Goal: Transaction & Acquisition: Download file/media

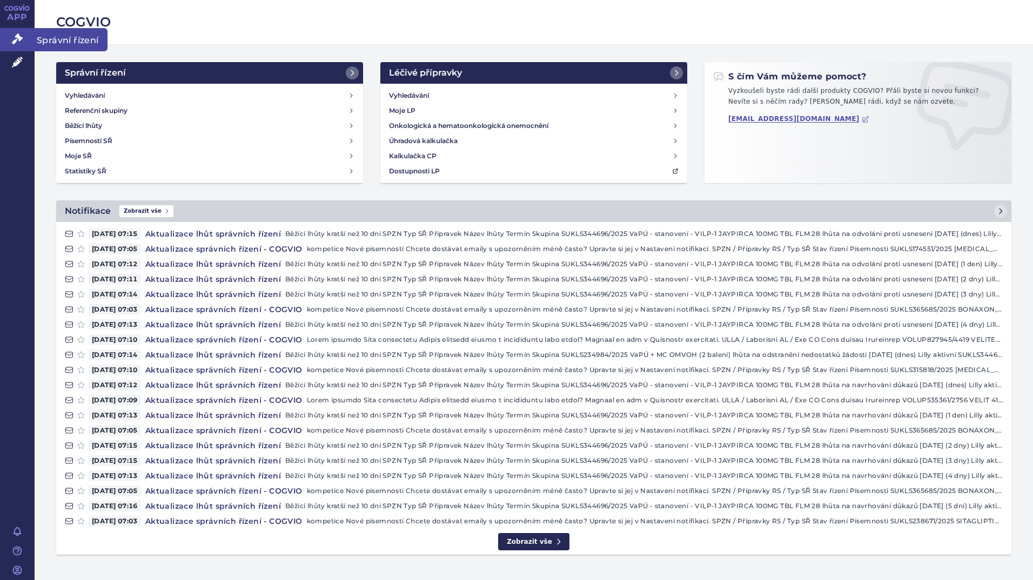
click at [16, 41] on icon at bounding box center [17, 38] width 11 height 11
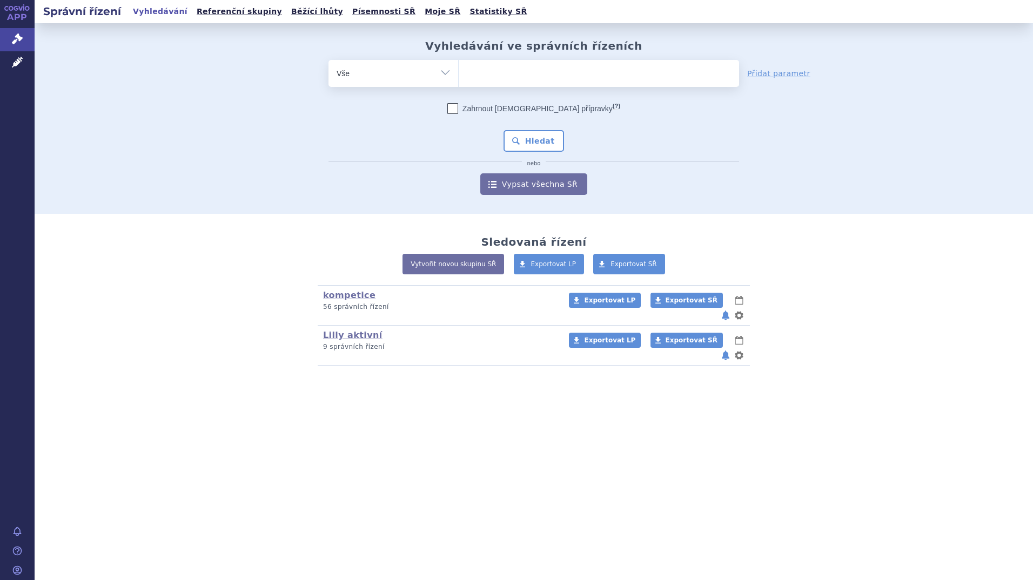
click at [578, 79] on ul at bounding box center [599, 71] width 280 height 23
click at [459, 79] on select at bounding box center [458, 72] width 1 height 27
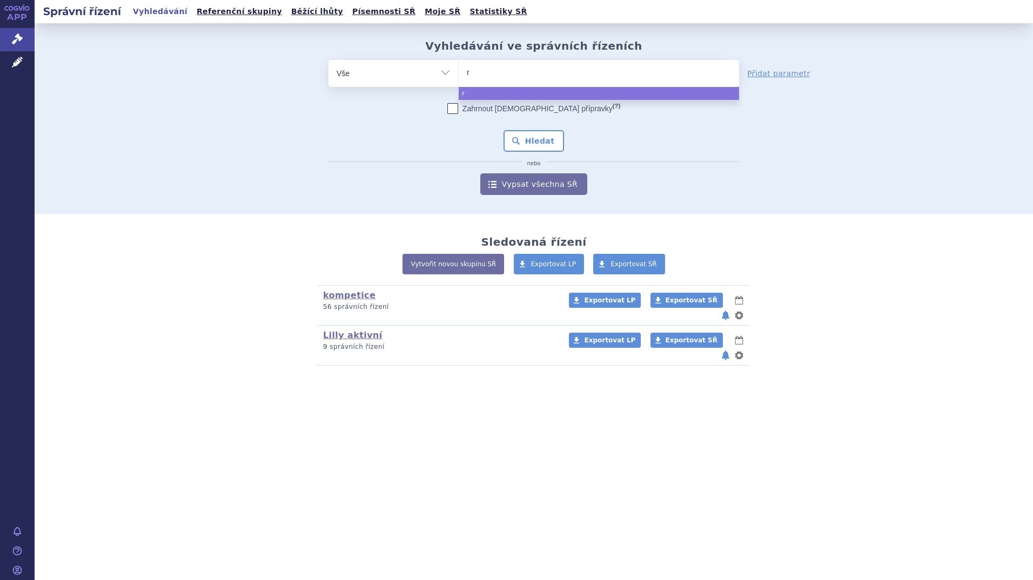
type input "ry"
type input "rybe"
type input "rybels"
type input "[MEDICAL_DATA]"
select select "[MEDICAL_DATA]"
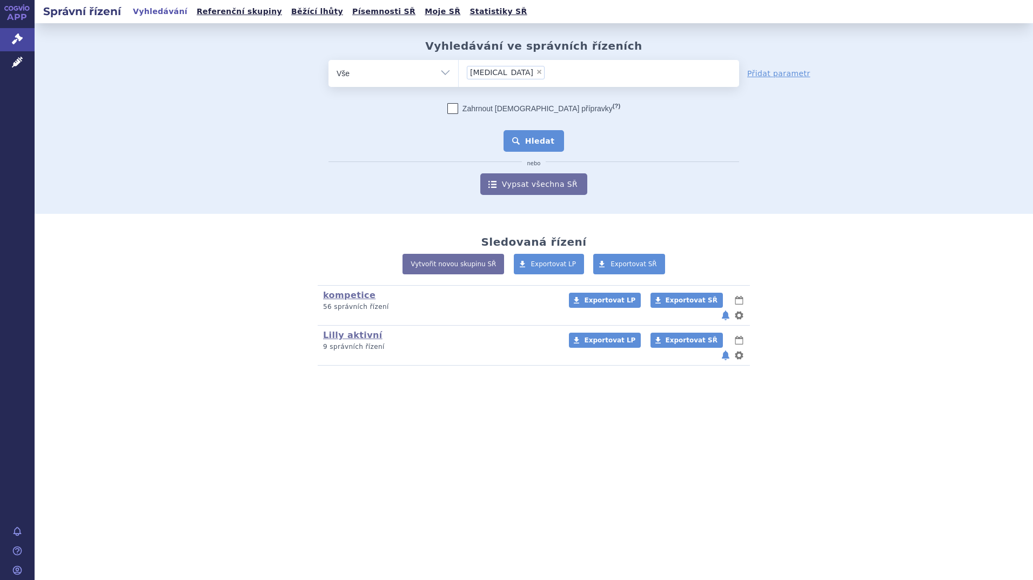
click at [555, 138] on button "Hledat" at bounding box center [533, 141] width 61 height 22
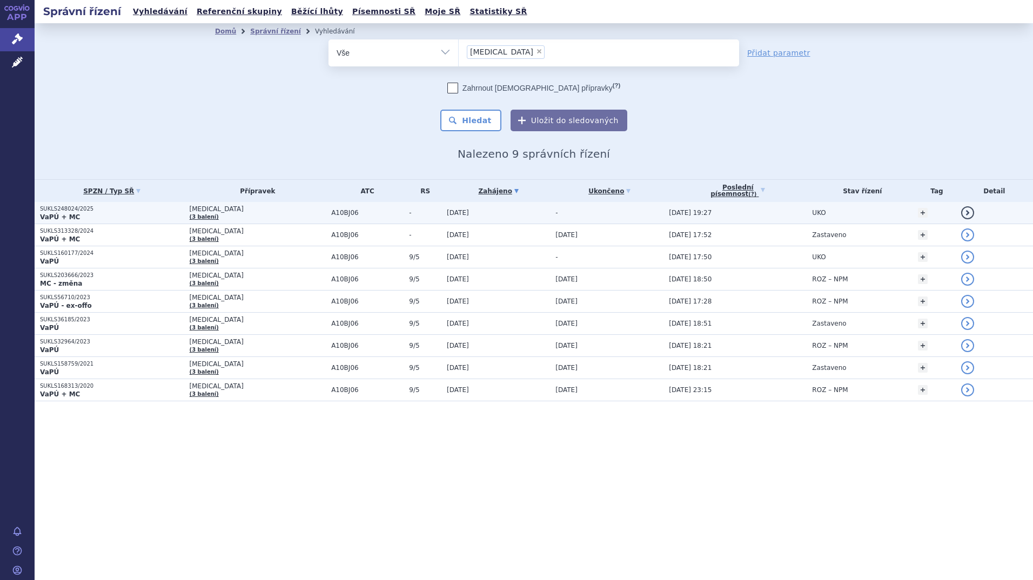
click at [72, 218] on strong "VaPÚ + MC" at bounding box center [60, 217] width 40 height 8
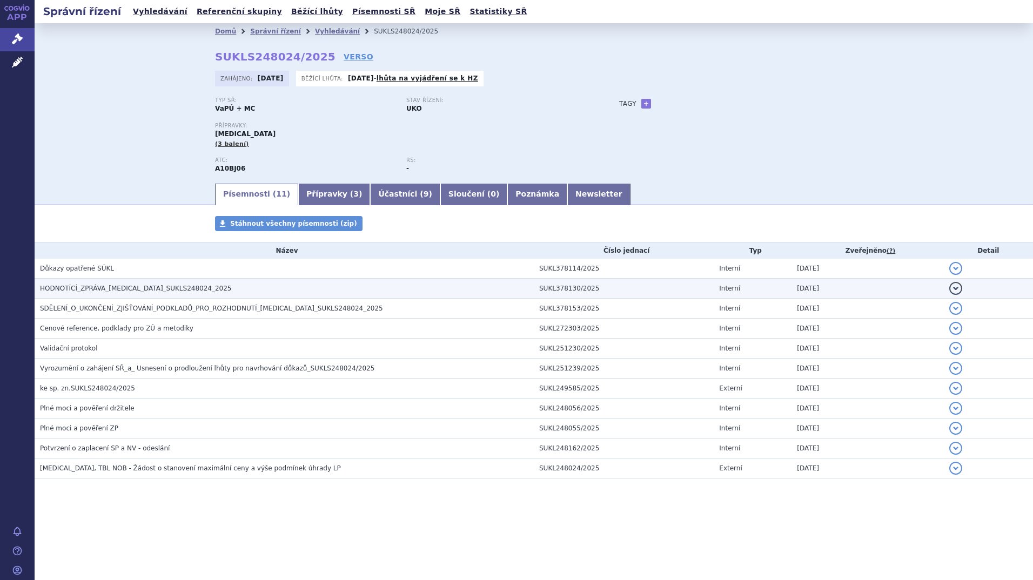
drag, startPoint x: 0, startPoint y: 0, endPoint x: 129, endPoint y: 288, distance: 315.5
click at [129, 288] on span "HODNOTÍCÍ_ZPRÁVA_RYBELSUS_SUKLS248024_2025" at bounding box center [136, 289] width 192 height 8
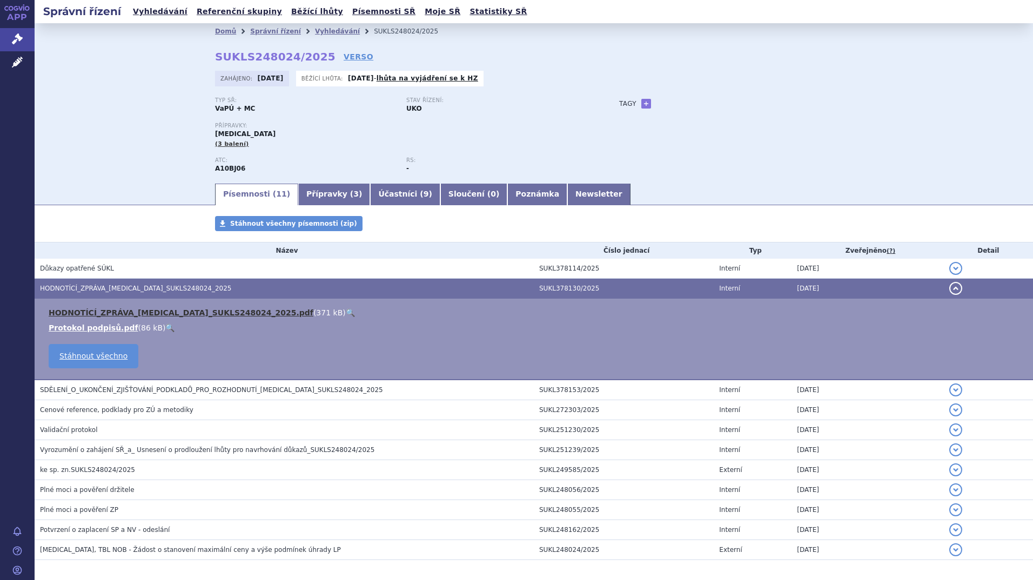
click at [105, 309] on link "HODNOTÍCÍ_ZPRÁVA_RYBELSUS_SUKLS248024_2025.pdf" at bounding box center [181, 312] width 265 height 9
